Goal: Book appointment/travel/reservation: Book appointment/travel/reservation

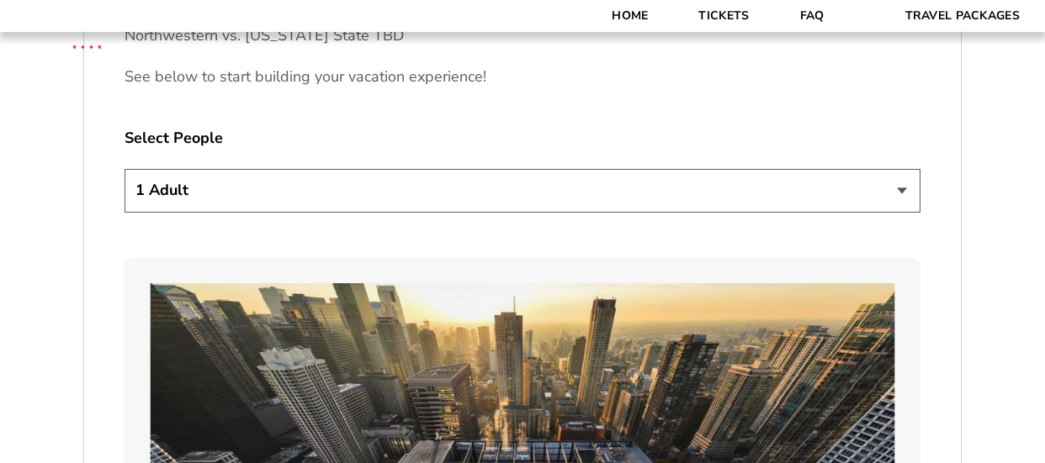
scroll to position [935, 0]
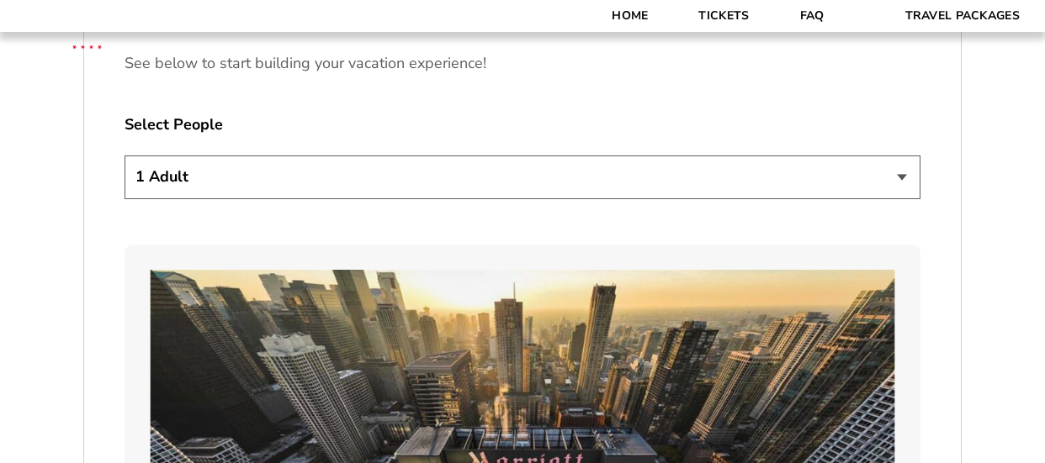
click at [898, 177] on select "1 Adult 2 Adults 3 Adults 4 Adults 2 Adults + 1 Child 2 Adults + 2 Children 2 A…" at bounding box center [522, 177] width 796 height 43
select select "2 Adults"
click at [124, 156] on select "1 Adult 2 Adults 3 Adults 4 Adults 2 Adults + 1 Child 2 Adults + 2 Children 2 A…" at bounding box center [522, 177] width 796 height 43
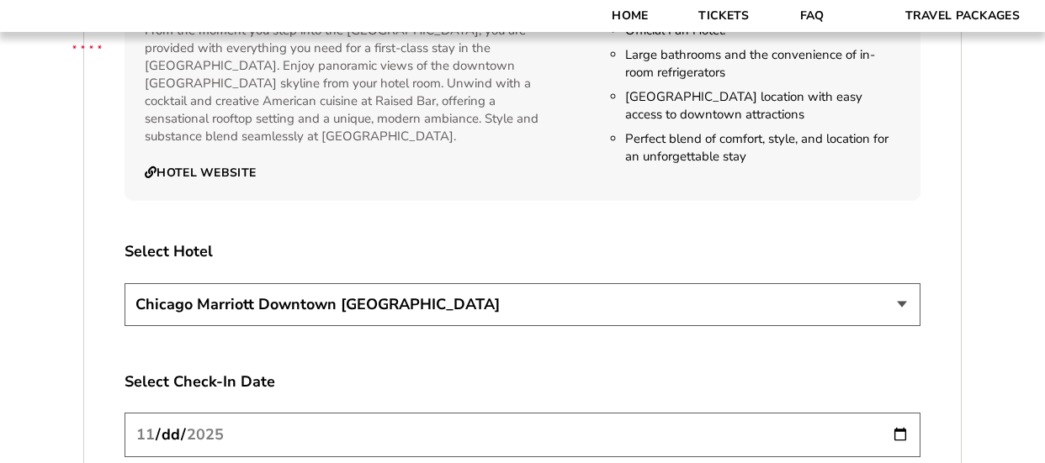
scroll to position [2755, 0]
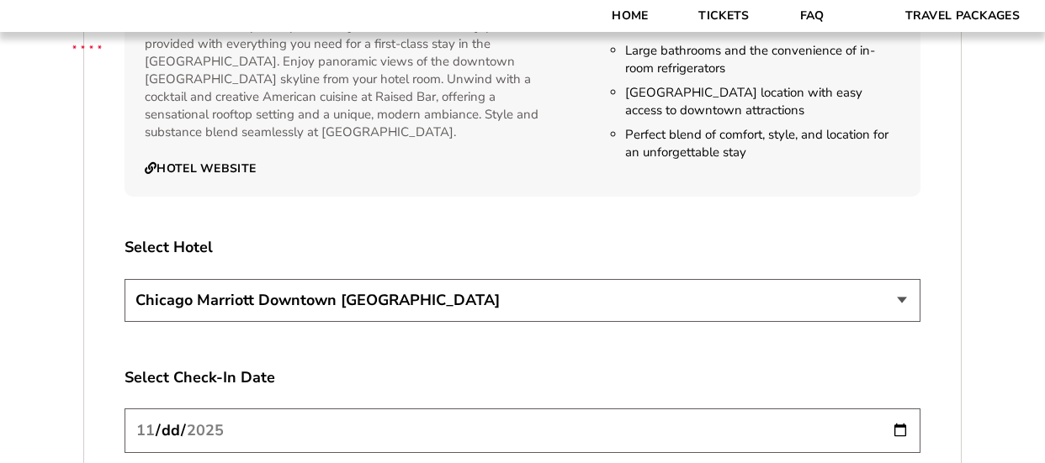
click at [892, 285] on select "Chicago Marriott Downtown Magnificent Mile Renaissance Chicago Downtown Hotel" at bounding box center [522, 300] width 796 height 43
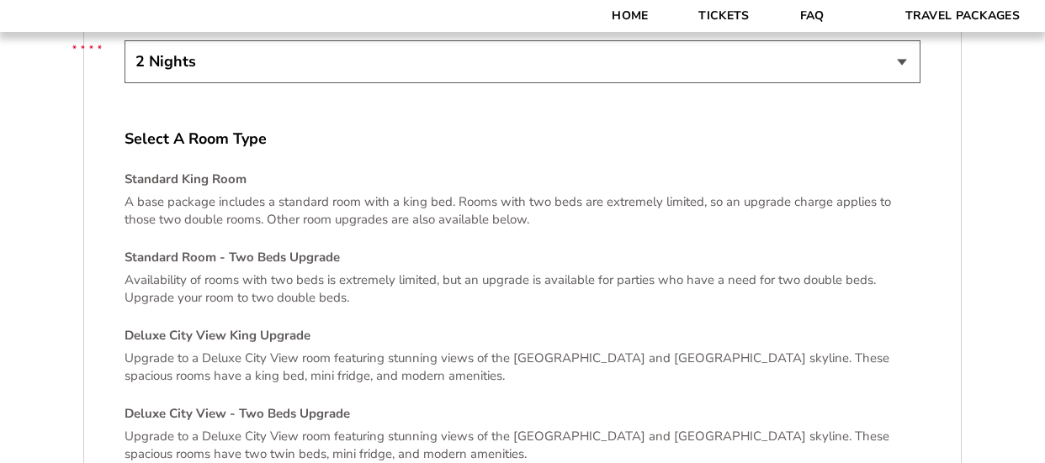
scroll to position [3276, 0]
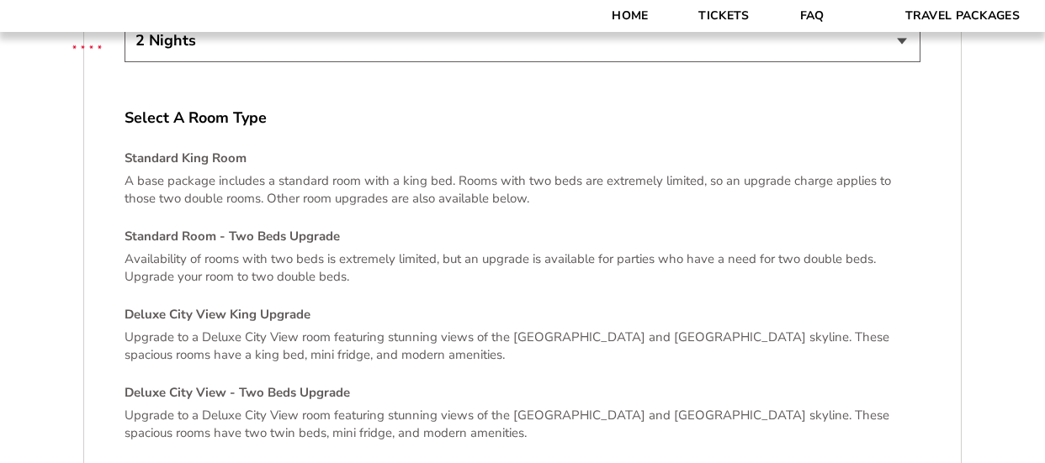
click at [774, 251] on p "Availability of rooms with two beds is extremely limited, but an upgrade is ava…" at bounding box center [522, 268] width 796 height 35
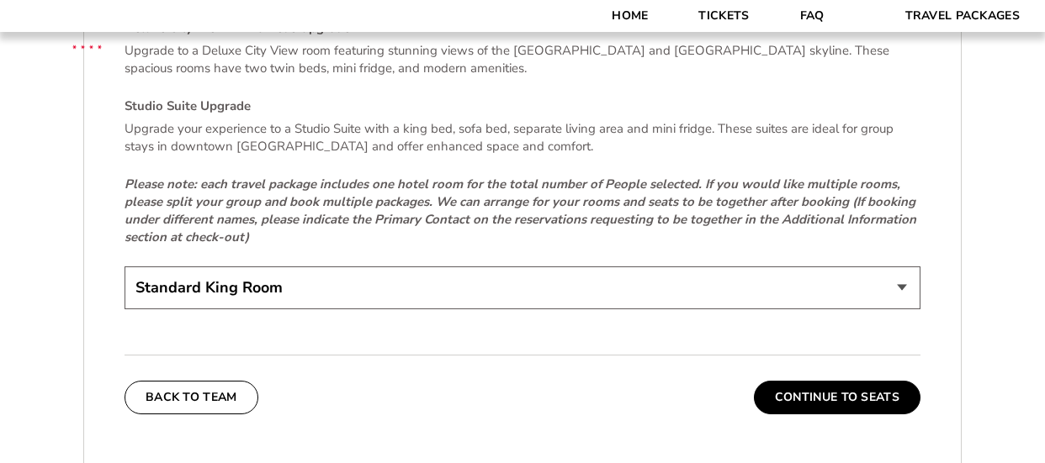
scroll to position [3646, 0]
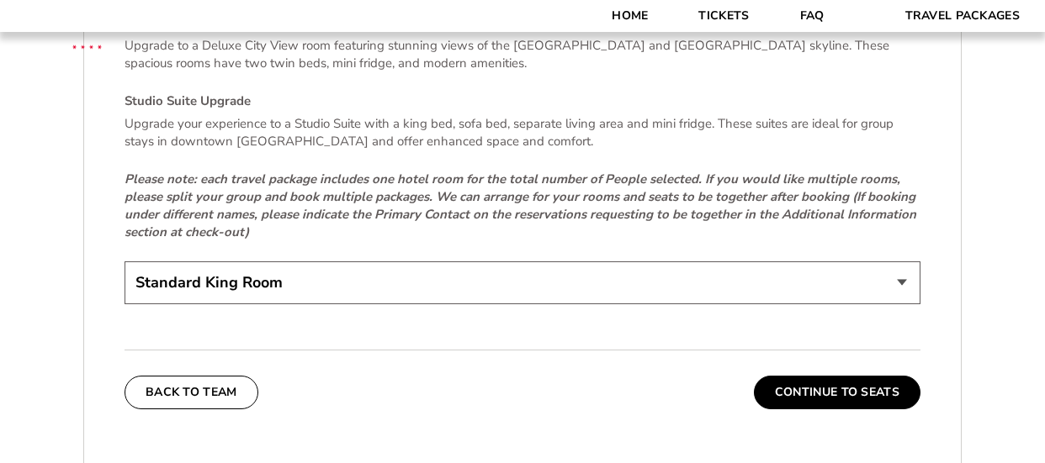
click at [897, 270] on select "Standard King Room Standard Room - Two Beds Upgrade (+$30 per night) Deluxe Cit…" at bounding box center [522, 283] width 796 height 43
select select "Standard Room - Two Beds Upgrade"
click at [124, 262] on select "Standard King Room Standard Room - Two Beds Upgrade (+$30 per night) Deluxe Cit…" at bounding box center [522, 283] width 796 height 43
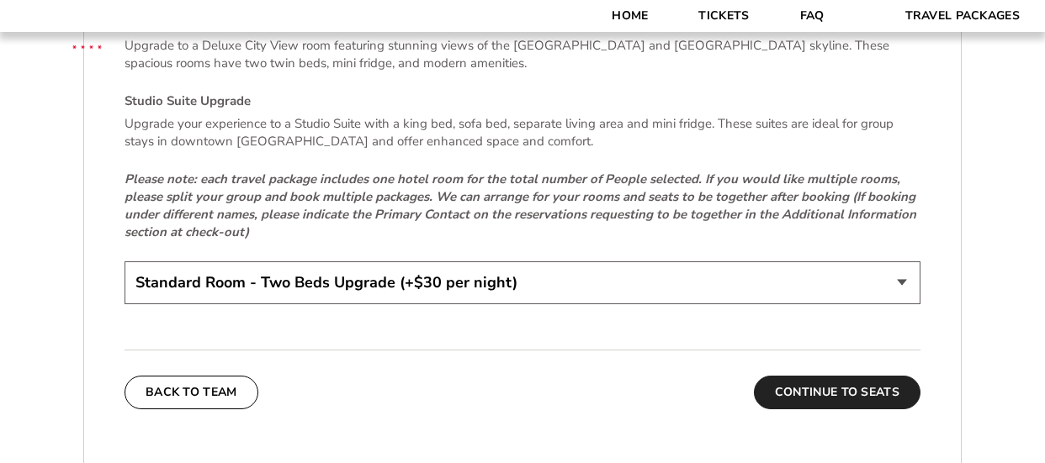
click at [886, 378] on button "Continue To Seats" at bounding box center [837, 393] width 167 height 34
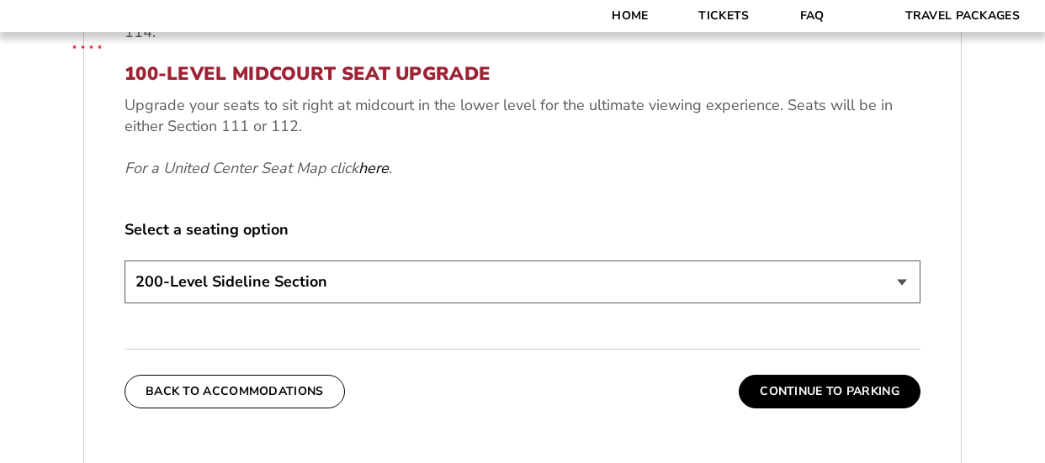
scroll to position [720, 0]
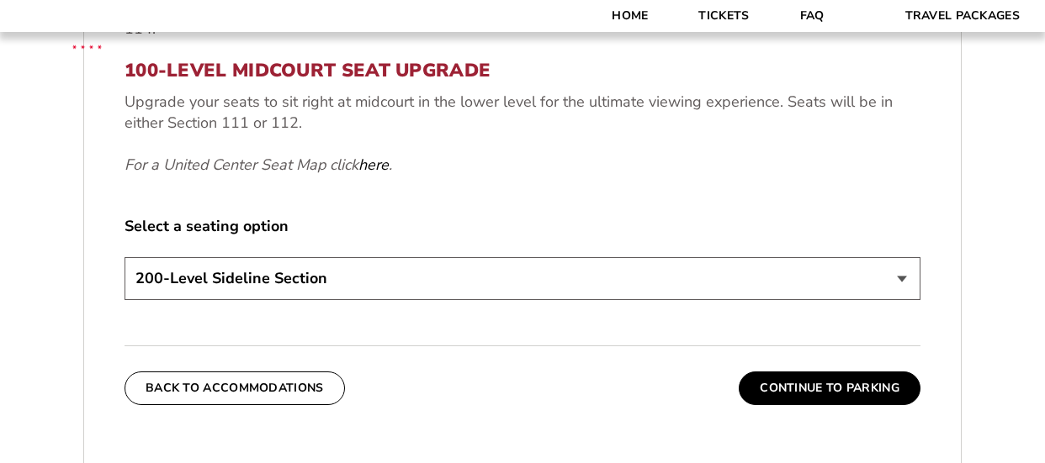
click at [905, 286] on select "200-Level Sideline Section 100-Level Corner Seat Upgrade (+$80 per person) 100-…" at bounding box center [522, 278] width 796 height 43
click at [994, 325] on div "1. Team 2. Accommodations 3. Seats 4. Parking 5. Details 1. Team Select Your Te…" at bounding box center [522, 263] width 959 height 1209
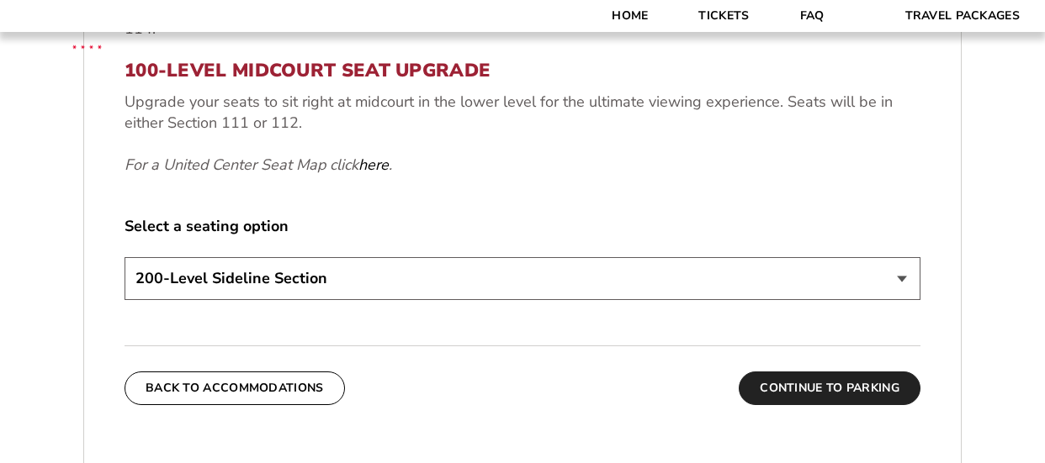
click at [872, 395] on button "Continue To Parking" at bounding box center [829, 389] width 182 height 34
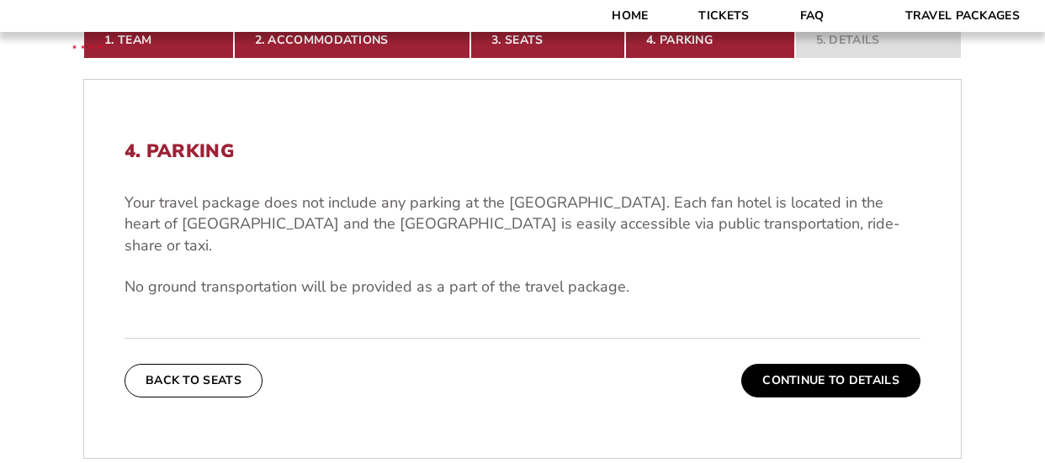
scroll to position [398, 0]
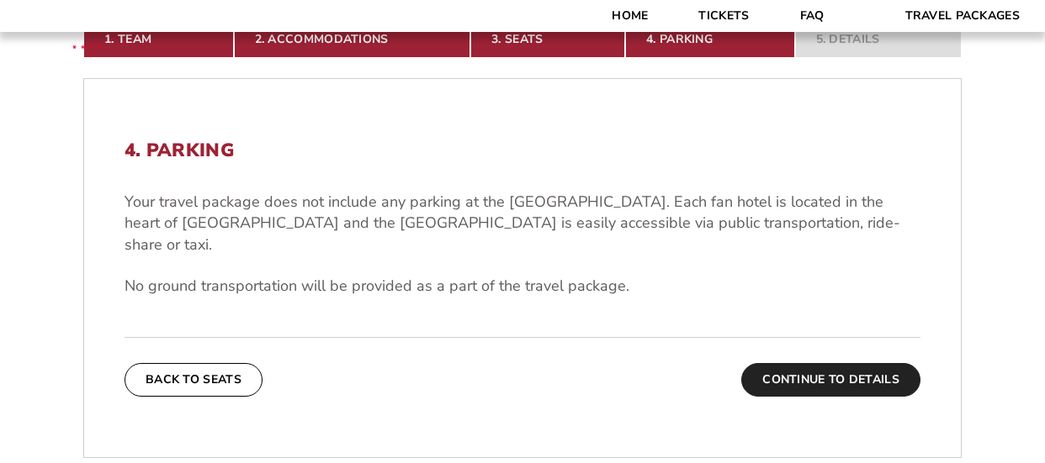
click at [870, 363] on button "Continue To Details" at bounding box center [830, 380] width 179 height 34
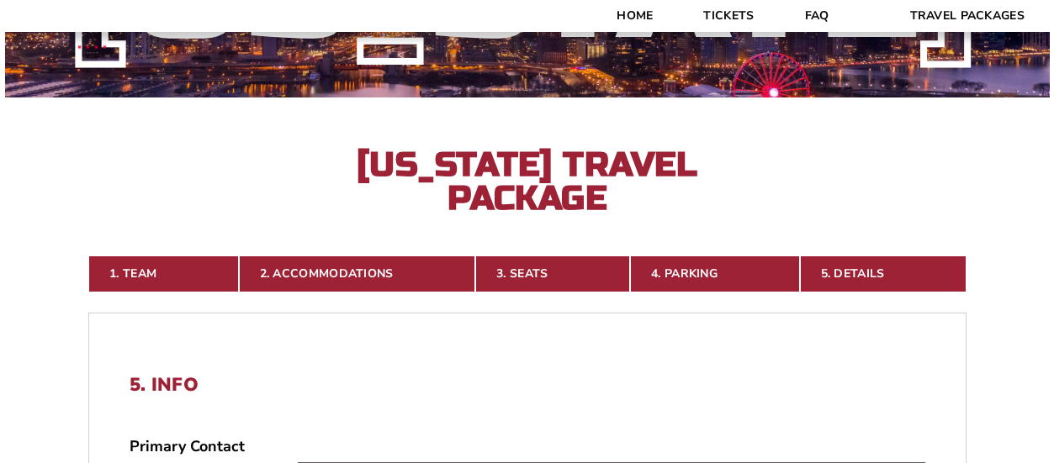
scroll to position [0, 0]
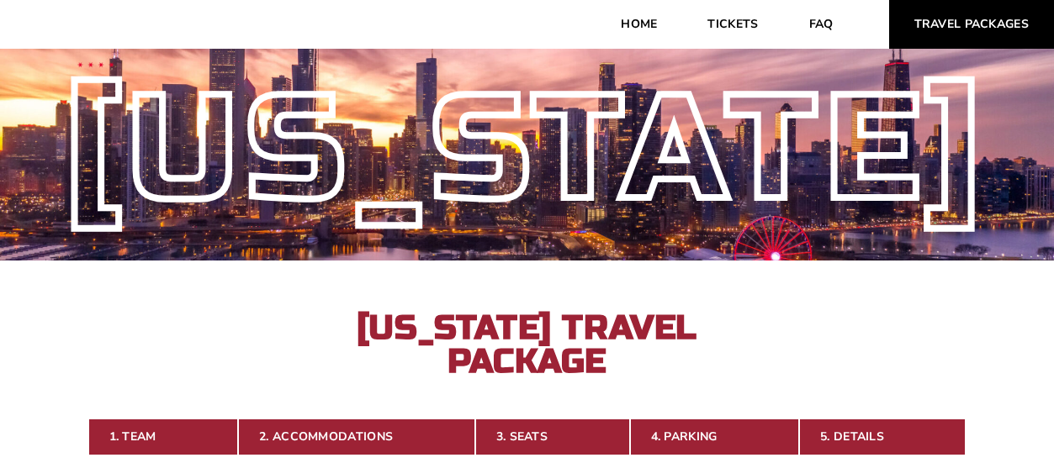
click at [933, 32] on link "Travel Packages" at bounding box center [972, 24] width 166 height 49
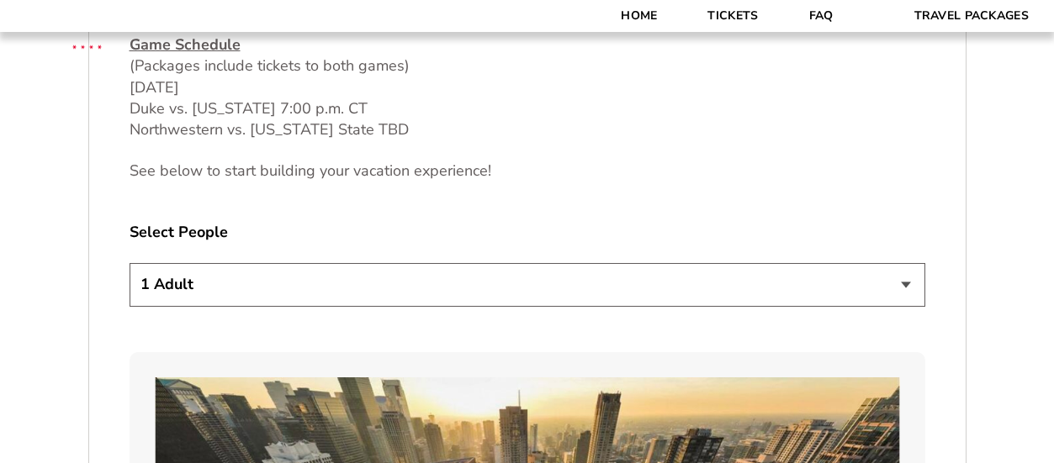
scroll to position [837, 0]
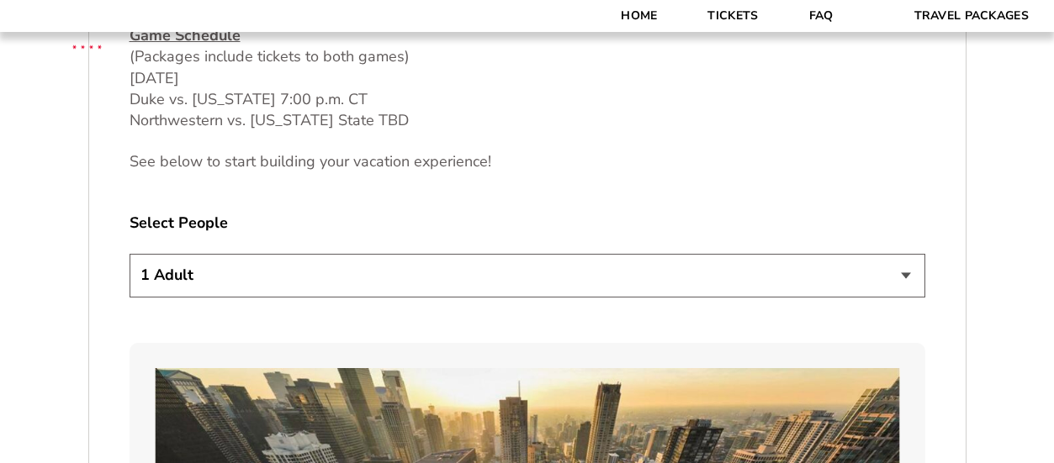
click at [907, 277] on select "1 Adult 2 Adults 3 Adults 4 Adults 2 Adults + 1 Child 2 Adults + 2 Children 2 A…" at bounding box center [528, 275] width 796 height 43
select select "3 Adults"
click at [130, 254] on select "1 Adult 2 Adults 3 Adults 4 Adults 2 Adults + 1 Child 2 Adults + 2 Children 2 A…" at bounding box center [528, 275] width 796 height 43
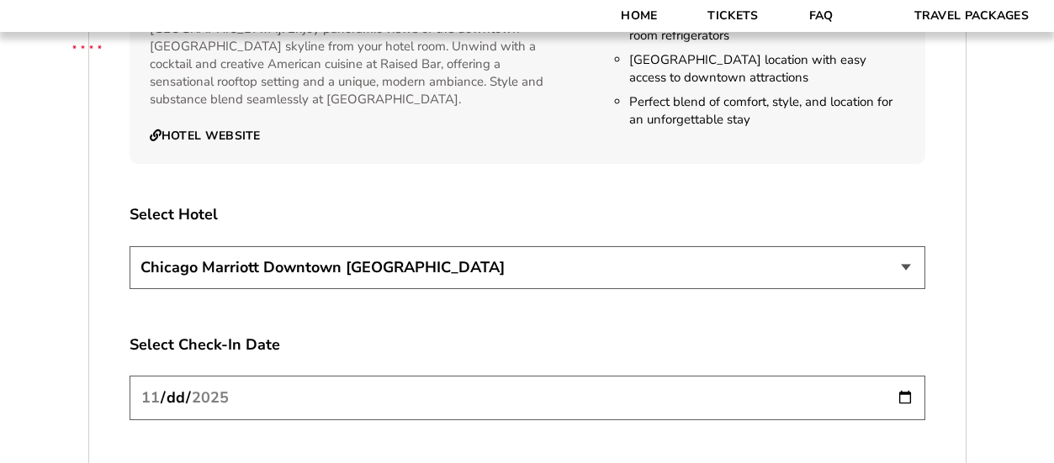
scroll to position [2798, 0]
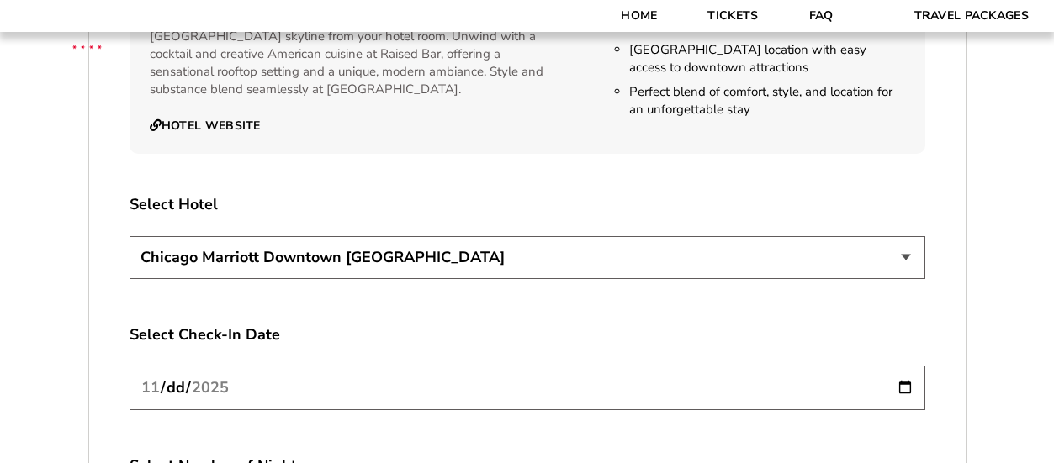
drag, startPoint x: 923, startPoint y: 300, endPoint x: 904, endPoint y: 368, distance: 70.0
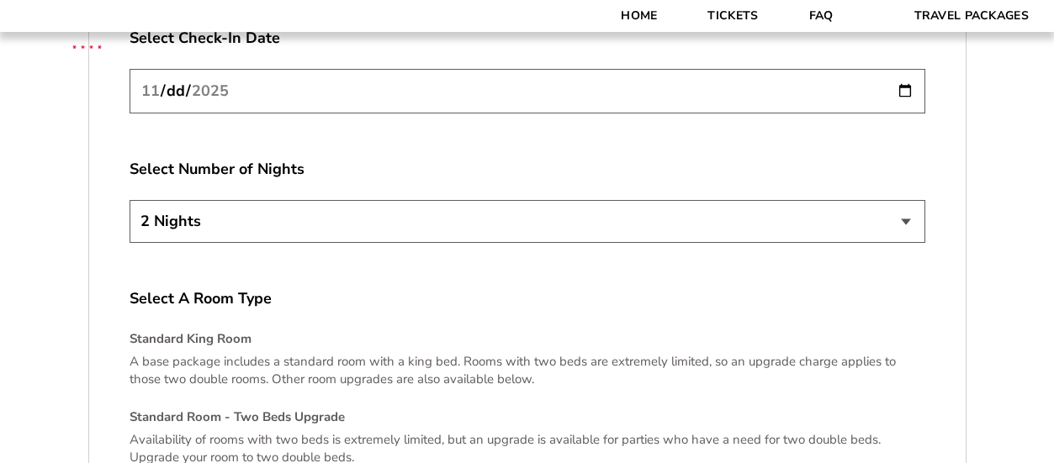
scroll to position [3114, 0]
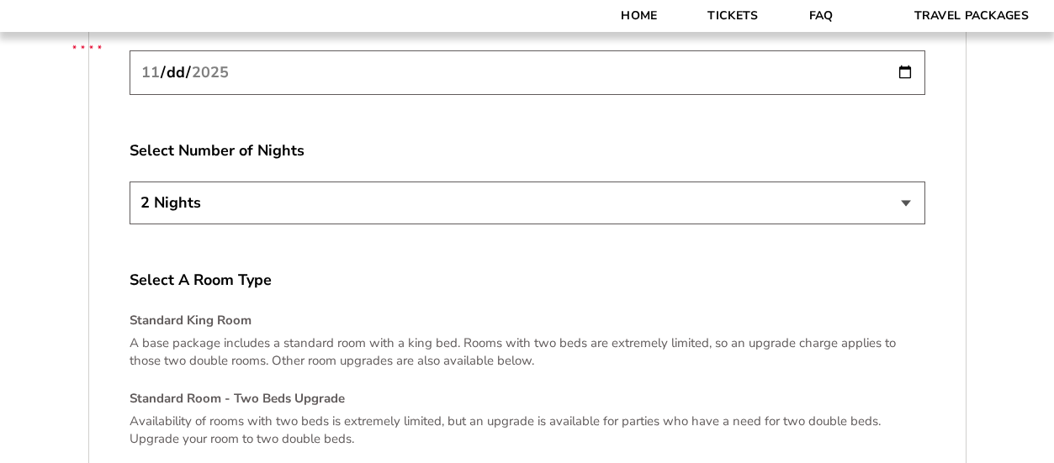
click at [903, 185] on select "2 Nights 3 Nights 4 Nights" at bounding box center [528, 203] width 796 height 43
select select "3 Nights"
click at [130, 182] on select "2 Nights 3 Nights 4 Nights" at bounding box center [528, 203] width 796 height 43
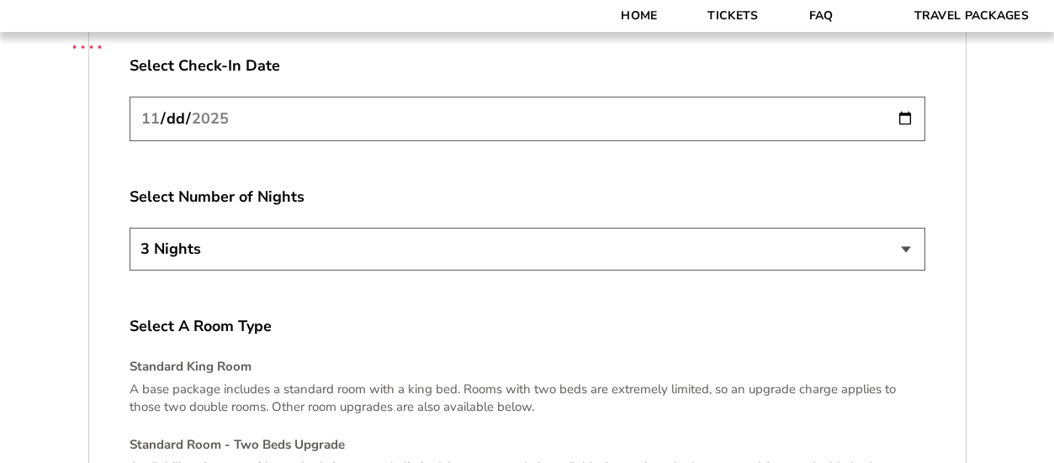
scroll to position [3077, 0]
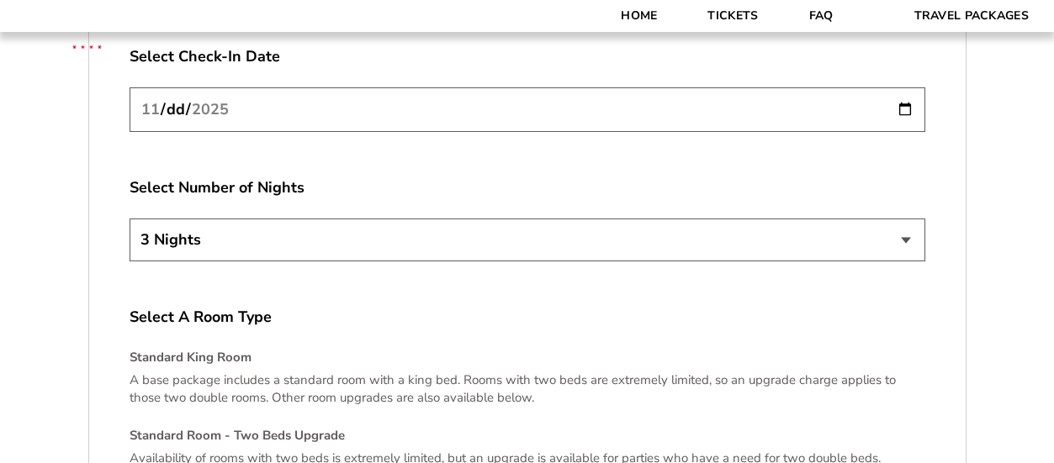
click at [905, 219] on select "2 Nights 3 Nights 4 Nights" at bounding box center [528, 240] width 796 height 43
click at [130, 219] on select "2 Nights 3 Nights 4 Nights" at bounding box center [528, 240] width 796 height 43
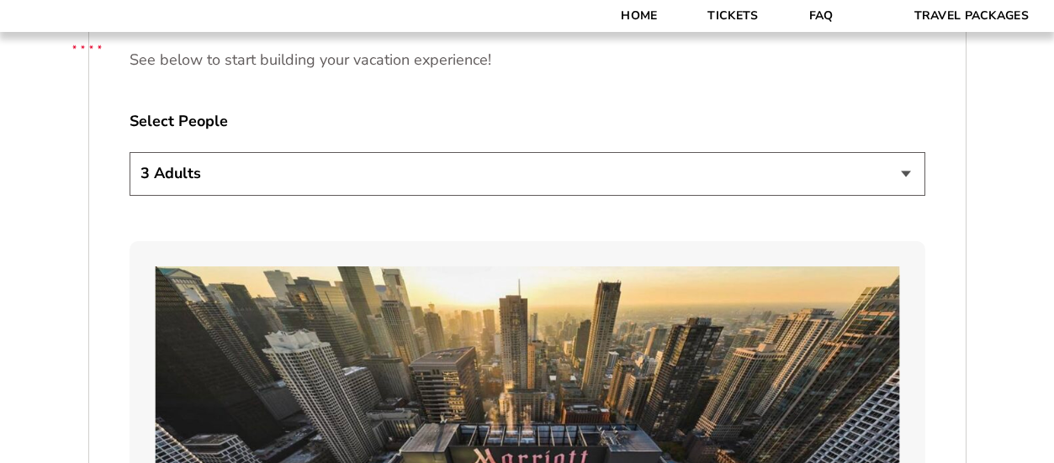
scroll to position [892, 0]
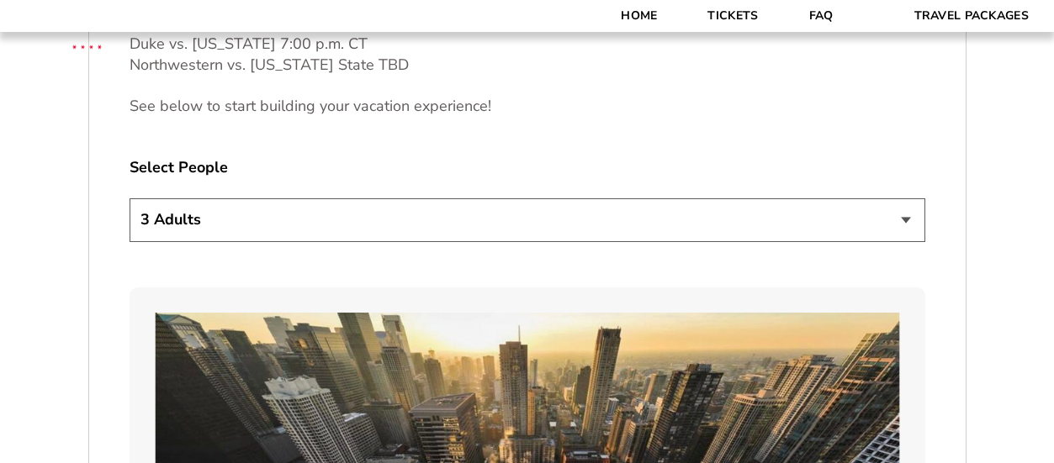
click at [902, 218] on select "1 Adult 2 Adults 3 Adults 4 Adults 2 Adults + 1 Child 2 Adults + 2 Children 2 A…" at bounding box center [528, 219] width 796 height 43
select select "2 Adults"
click at [130, 198] on select "1 Adult 2 Adults 3 Adults 4 Adults 2 Adults + 1 Child 2 Adults + 2 Children 2 A…" at bounding box center [528, 219] width 796 height 43
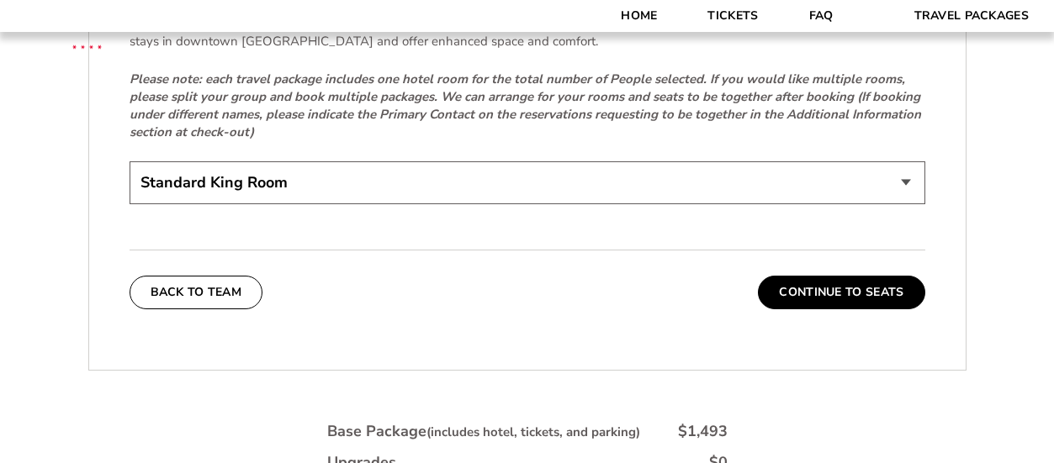
scroll to position [3755, 0]
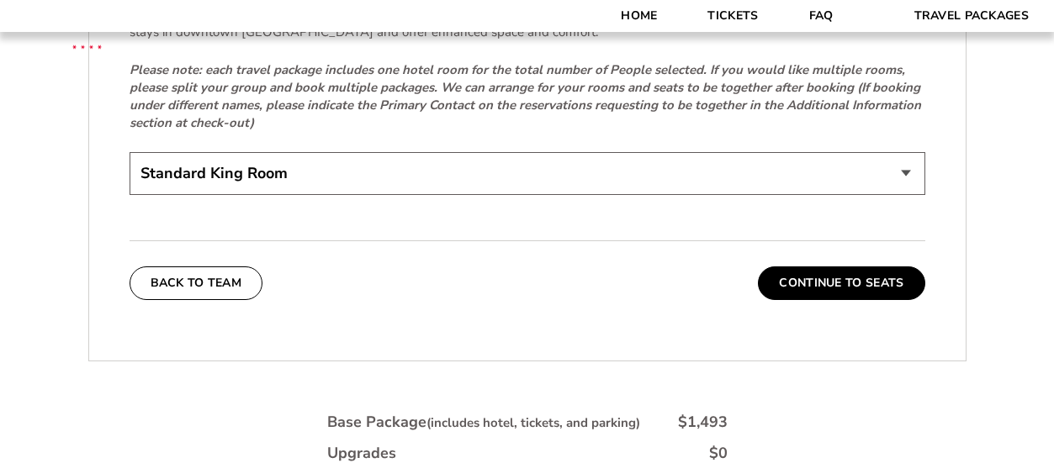
click at [906, 152] on select "Standard King Room Standard Room - Two Beds Upgrade (+$30 per night) Deluxe Cit…" at bounding box center [528, 173] width 796 height 43
select select "Standard Room - Two Beds Upgrade"
click at [130, 152] on select "Standard King Room Standard Room - Two Beds Upgrade (+$30 per night) Deluxe Cit…" at bounding box center [528, 173] width 796 height 43
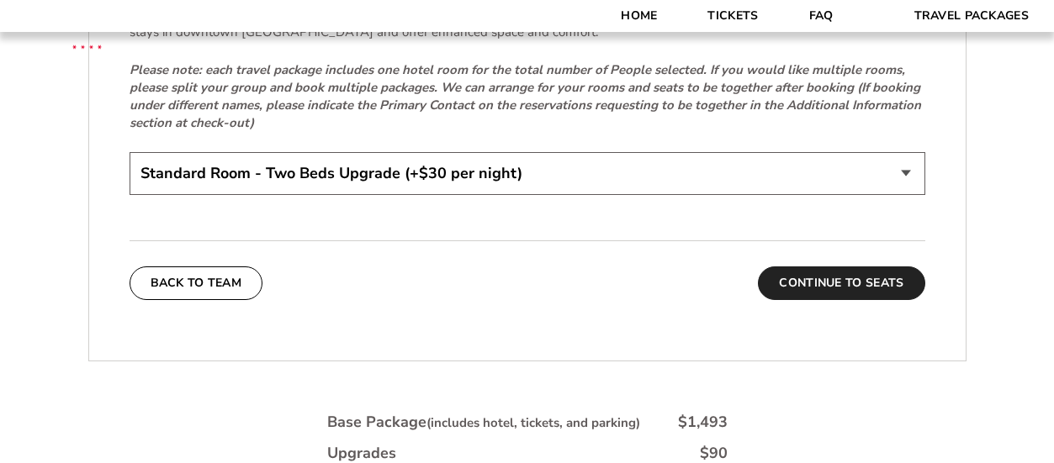
click at [848, 267] on button "Continue To Seats" at bounding box center [841, 284] width 167 height 34
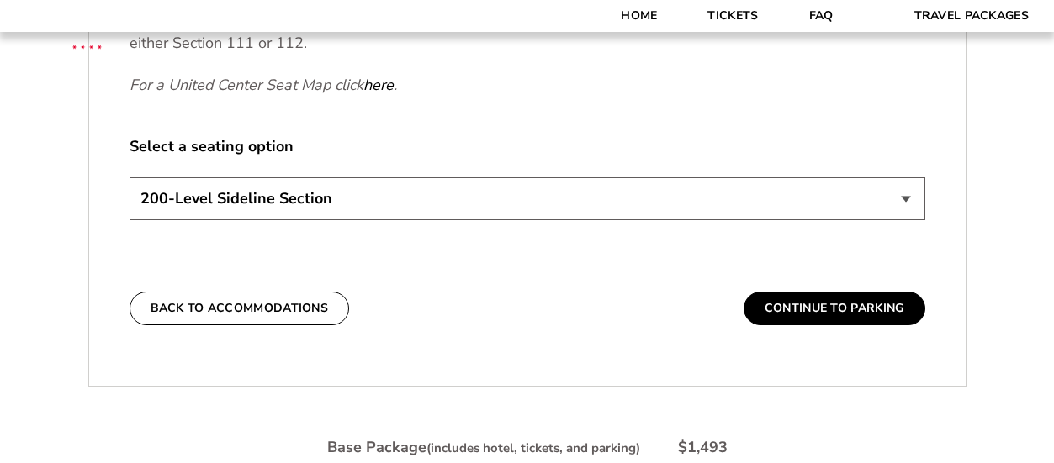
scroll to position [815, 0]
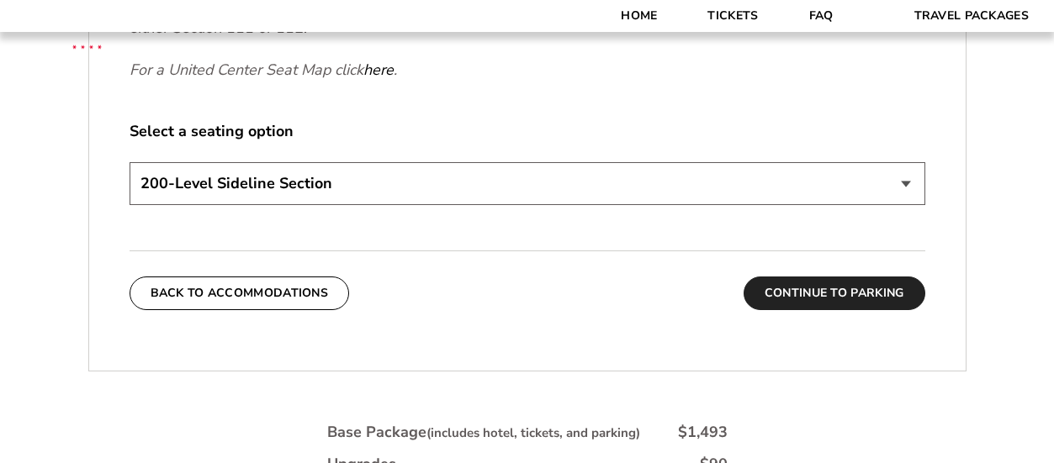
click at [870, 286] on button "Continue To Parking" at bounding box center [834, 294] width 182 height 34
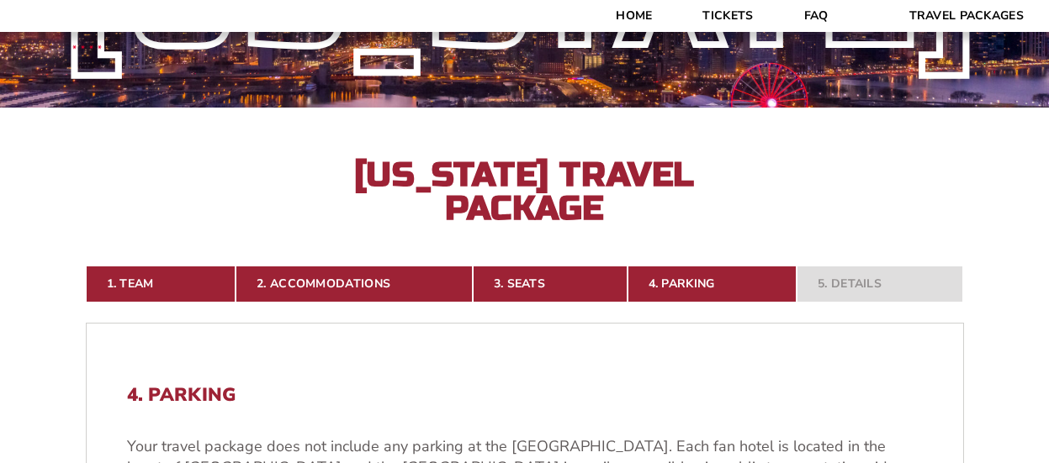
scroll to position [0, 0]
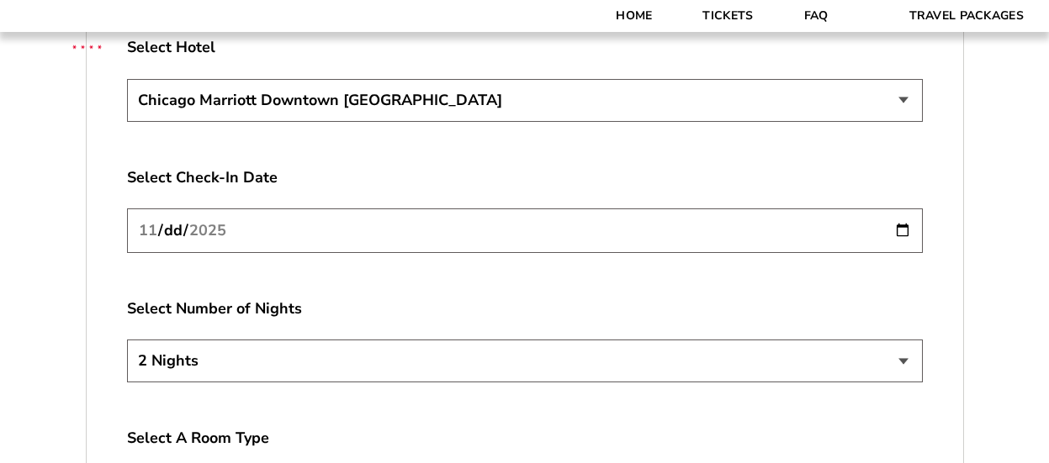
scroll to position [2965, 0]
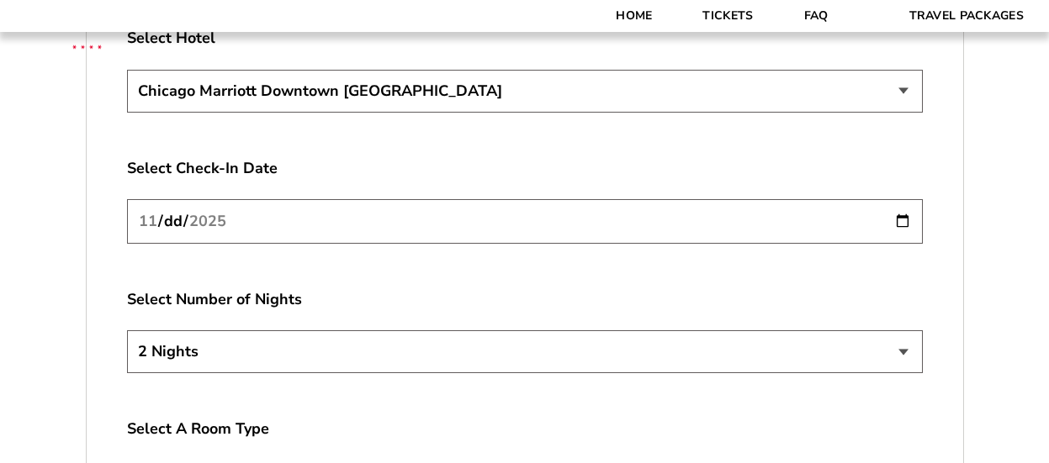
click at [904, 331] on select "2 Nights 3 Nights 4 Nights" at bounding box center [525, 352] width 796 height 43
select select "3 Nights"
click at [127, 331] on select "2 Nights 3 Nights 4 Nights" at bounding box center [525, 352] width 796 height 43
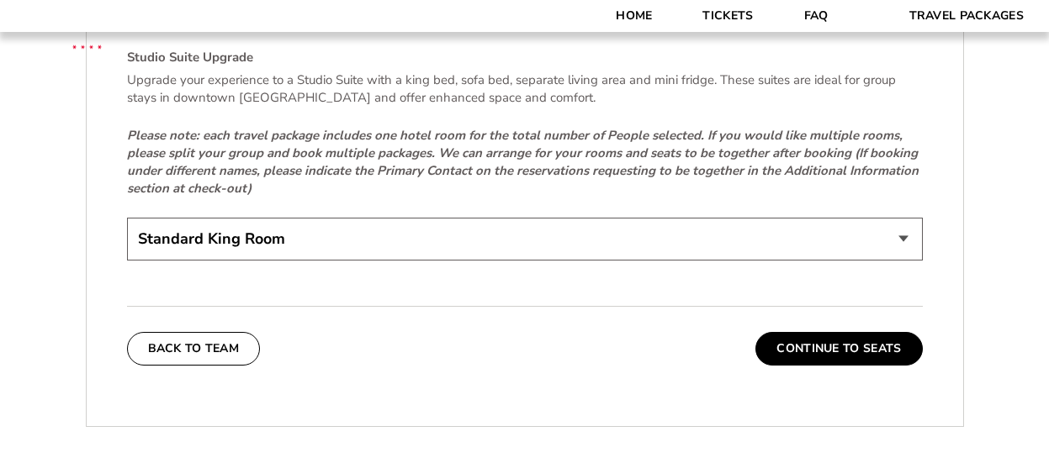
scroll to position [3700, 0]
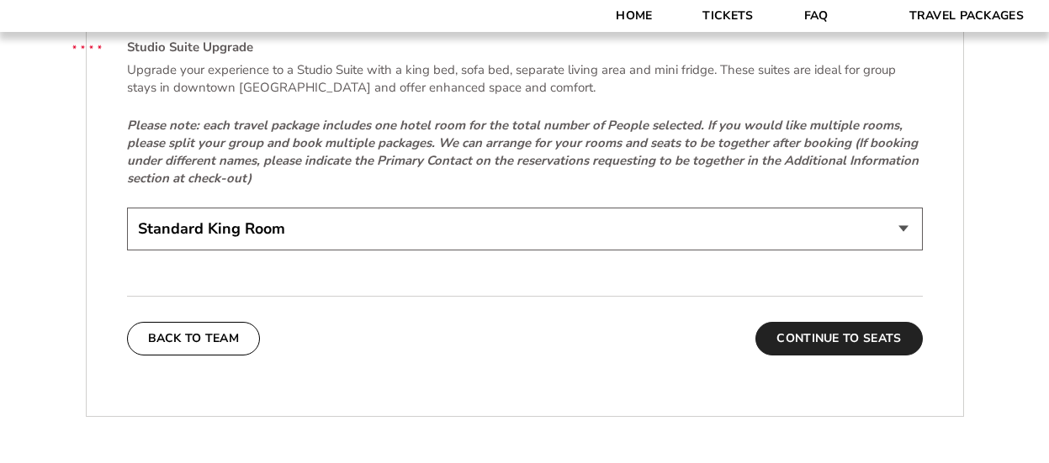
click at [862, 322] on button "Continue To Seats" at bounding box center [838, 339] width 167 height 34
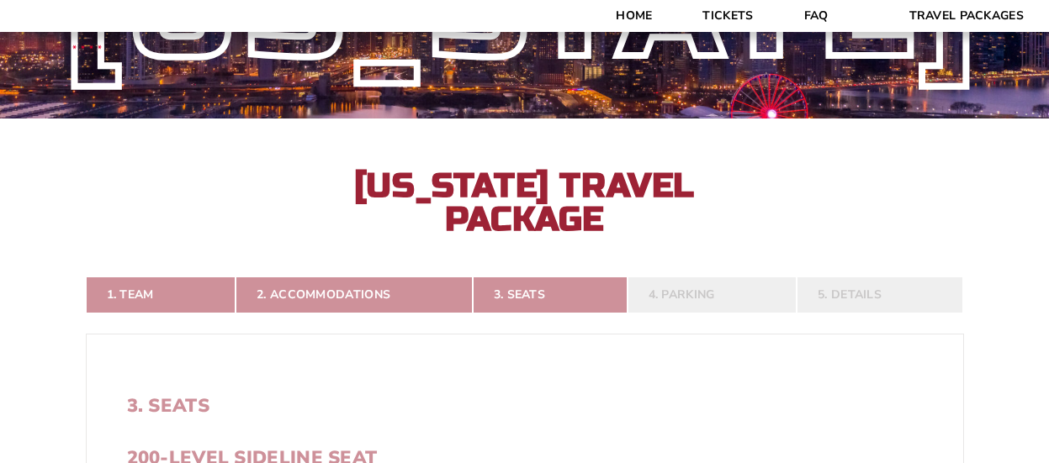
scroll to position [160, 0]
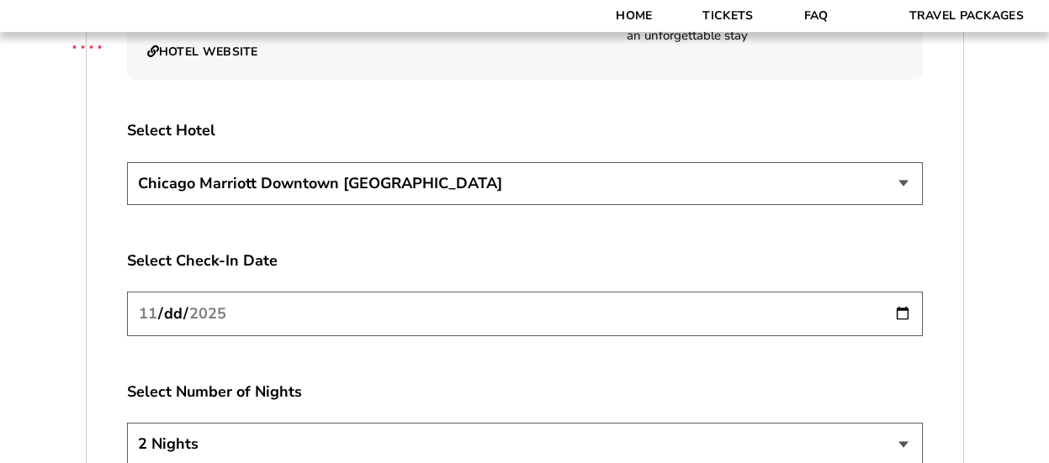
scroll to position [2891, 0]
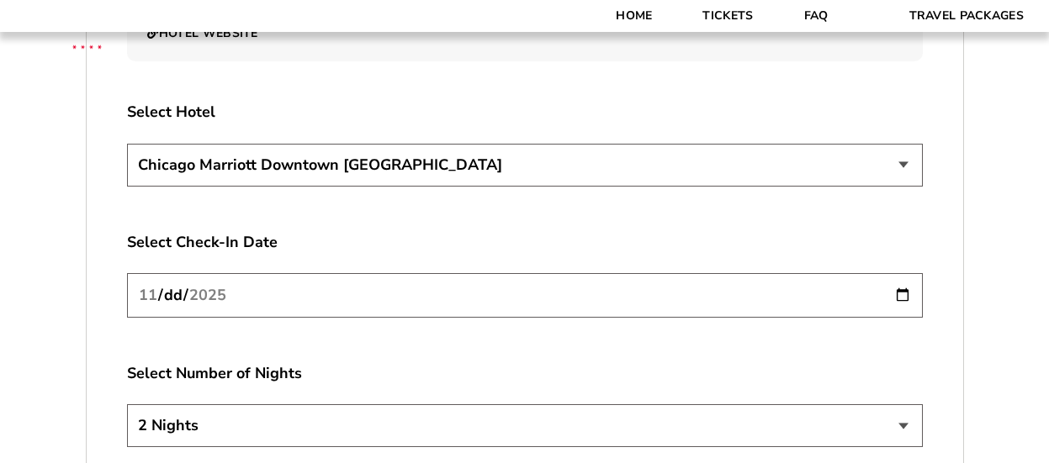
click at [905, 405] on select "2 Nights 3 Nights 4 Nights" at bounding box center [525, 426] width 796 height 43
select select "3 Nights"
click at [127, 405] on select "2 Nights 3 Nights 4 Nights" at bounding box center [525, 426] width 796 height 43
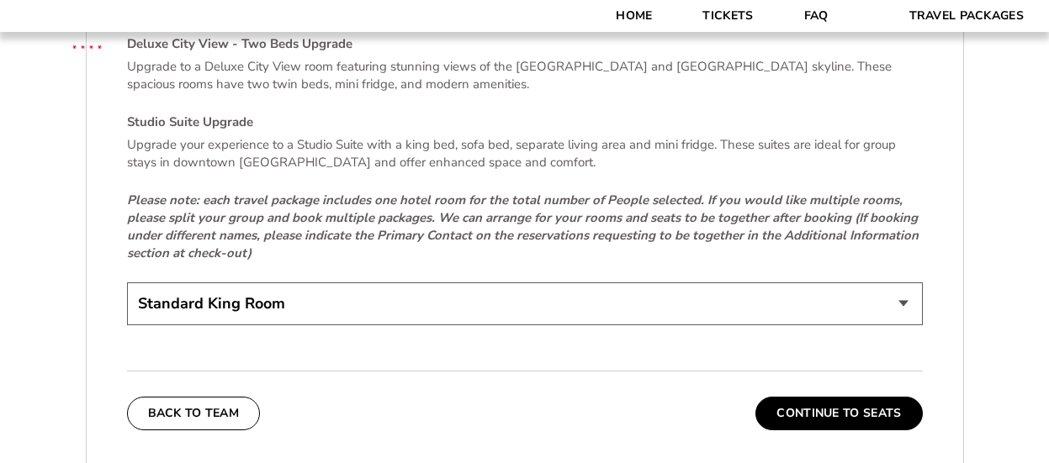
scroll to position [3634, 0]
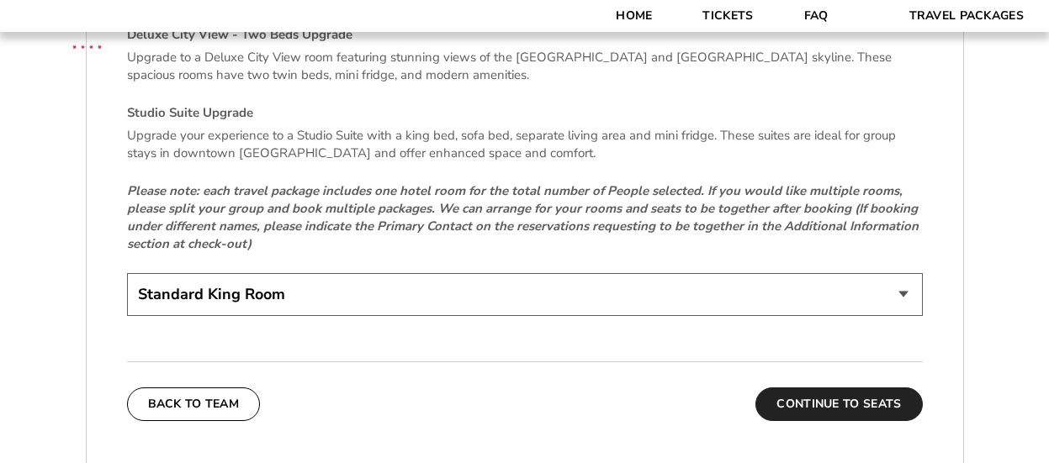
click at [838, 389] on button "Continue To Seats" at bounding box center [838, 405] width 167 height 34
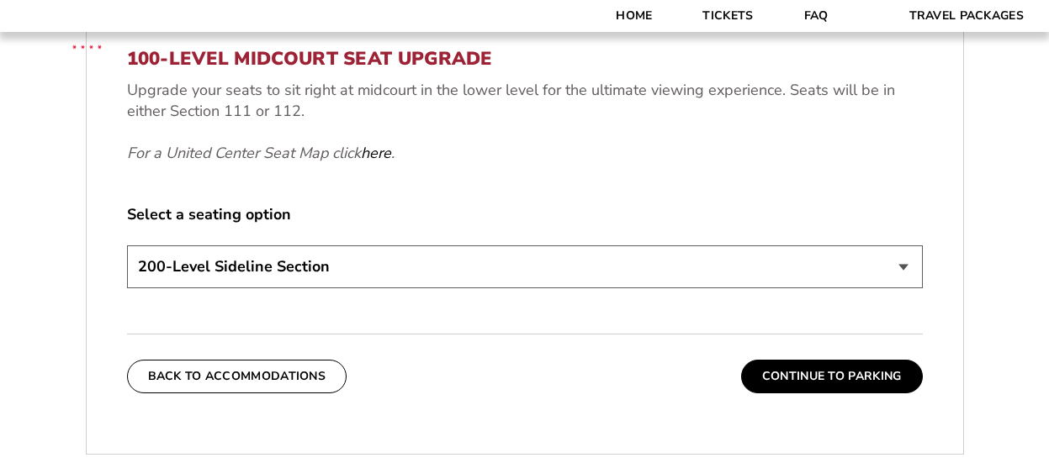
scroll to position [738, 0]
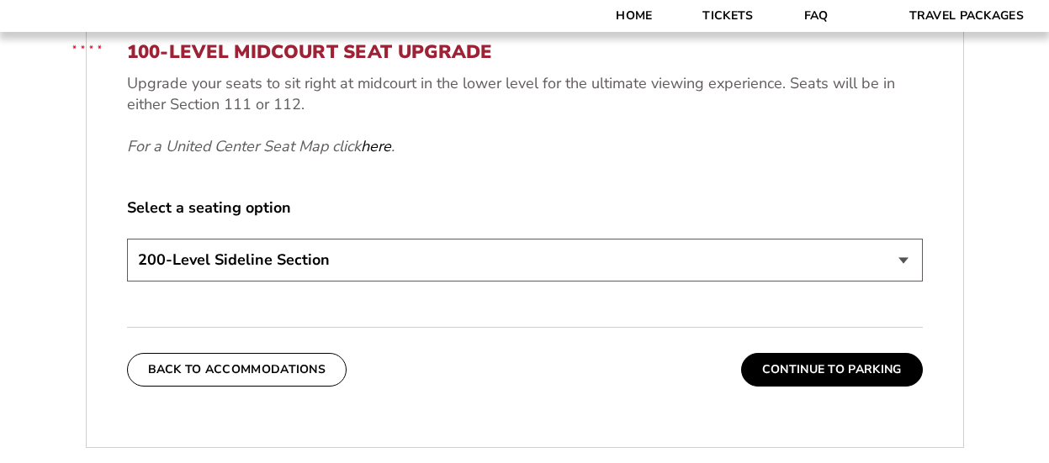
click at [902, 259] on select "200-Level Sideline Section 100-Level Corner Seat Upgrade (+$80 per person) 100-…" at bounding box center [525, 260] width 796 height 43
click at [902, 258] on select "200-Level Sideline Section 100-Level Corner Seat Upgrade (+$80 per person) 100-…" at bounding box center [525, 260] width 796 height 43
click at [849, 371] on button "Continue To Parking" at bounding box center [832, 370] width 182 height 34
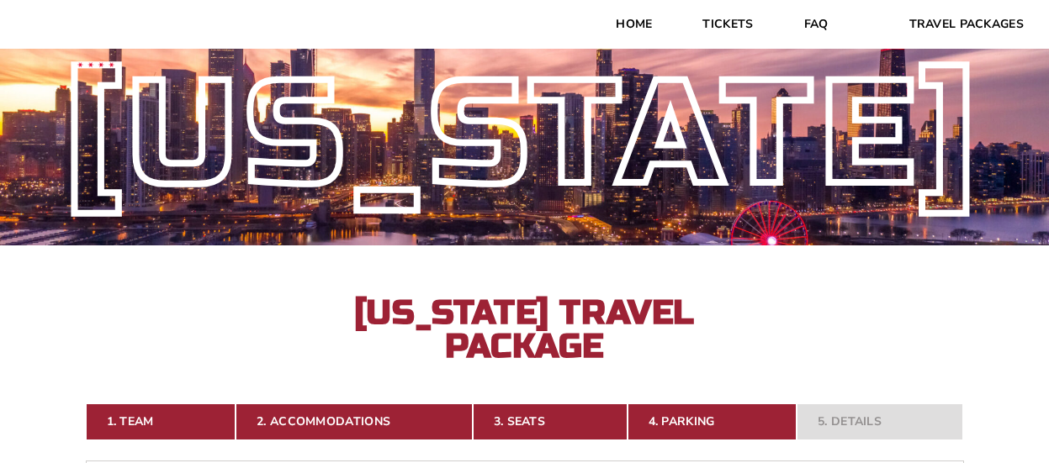
scroll to position [0, 0]
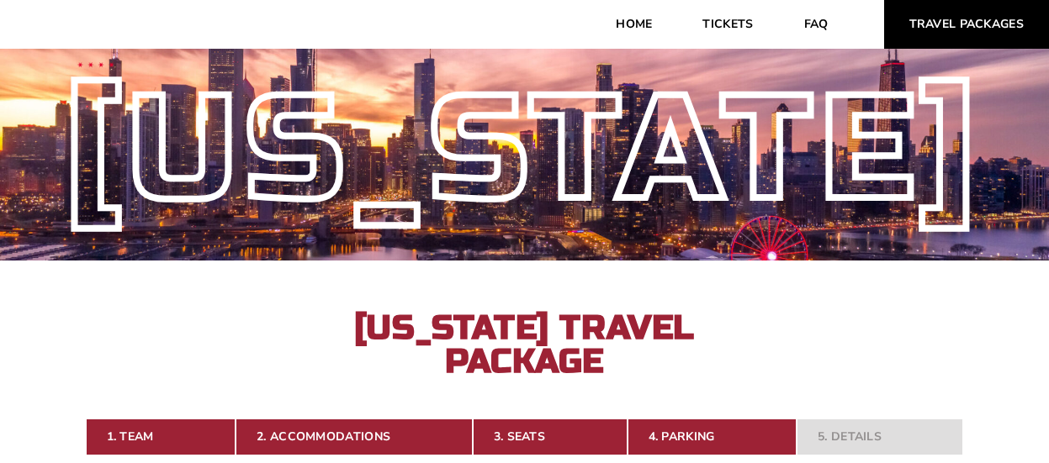
click at [967, 19] on link "Travel Packages" at bounding box center [967, 24] width 166 height 49
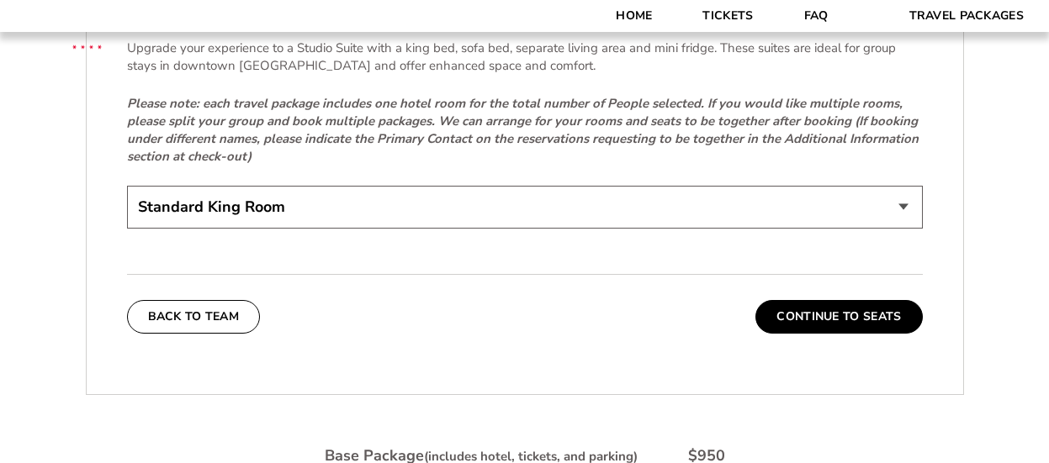
scroll to position [3729, 0]
